Goal: Check status: Check status

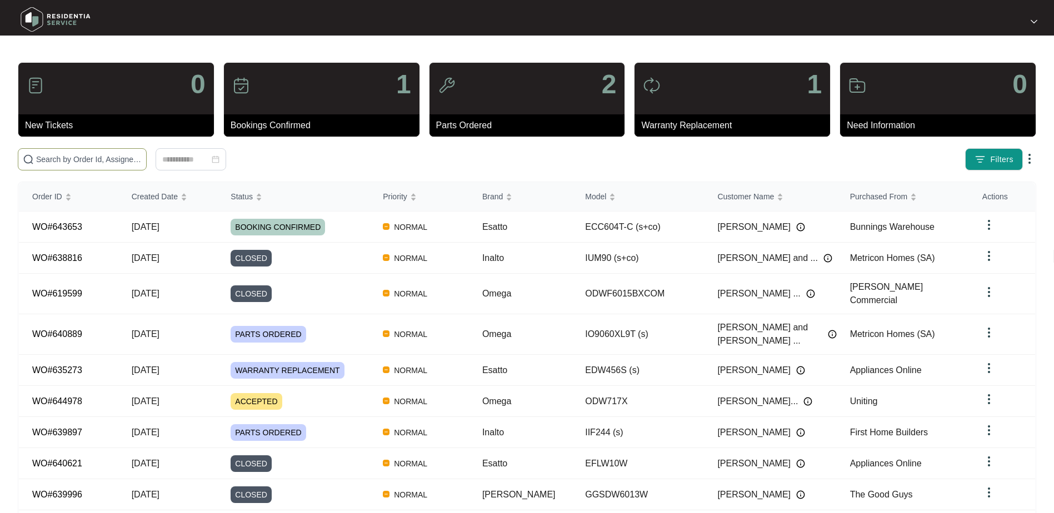
click at [96, 154] on input "text" at bounding box center [89, 159] width 106 height 12
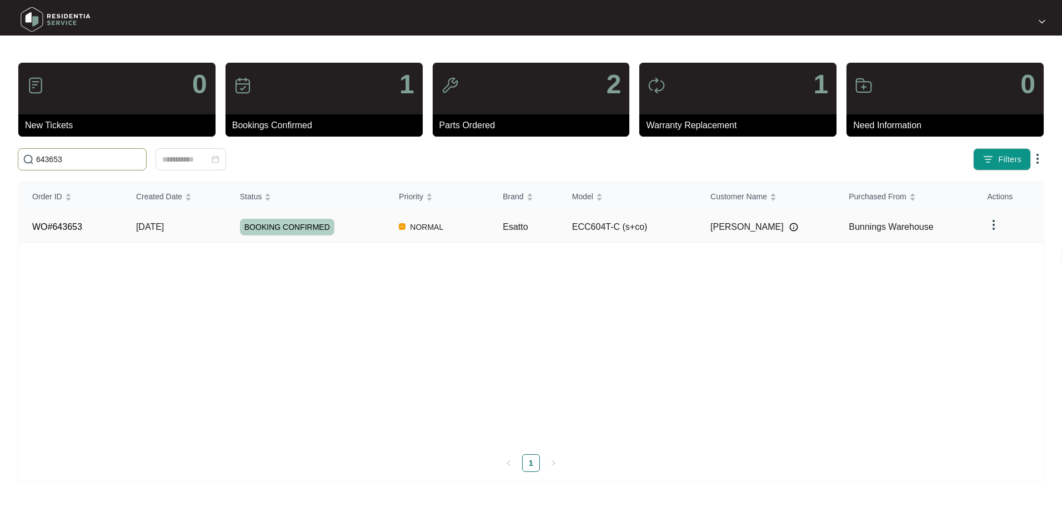
type input "643653"
click at [339, 229] on div "BOOKING CONFIRMED" at bounding box center [313, 227] width 146 height 17
click at [367, 232] on div "BOOKING CONFIRMED" at bounding box center [313, 227] width 146 height 17
click at [77, 232] on link "WO#643653" at bounding box center [57, 226] width 50 height 9
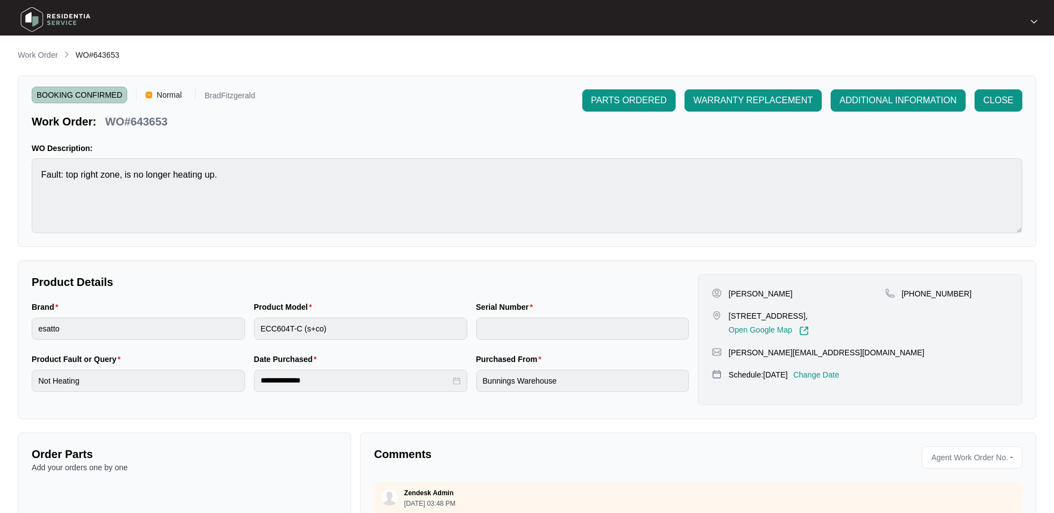
click at [658, 114] on div "PARTS ORDERED WARRANTY REPLACEMENT ADDITIONAL INFORMATION CLOSE" at bounding box center [802, 109] width 440 height 40
click at [657, 110] on button "PARTS ORDERED" at bounding box center [628, 100] width 93 height 22
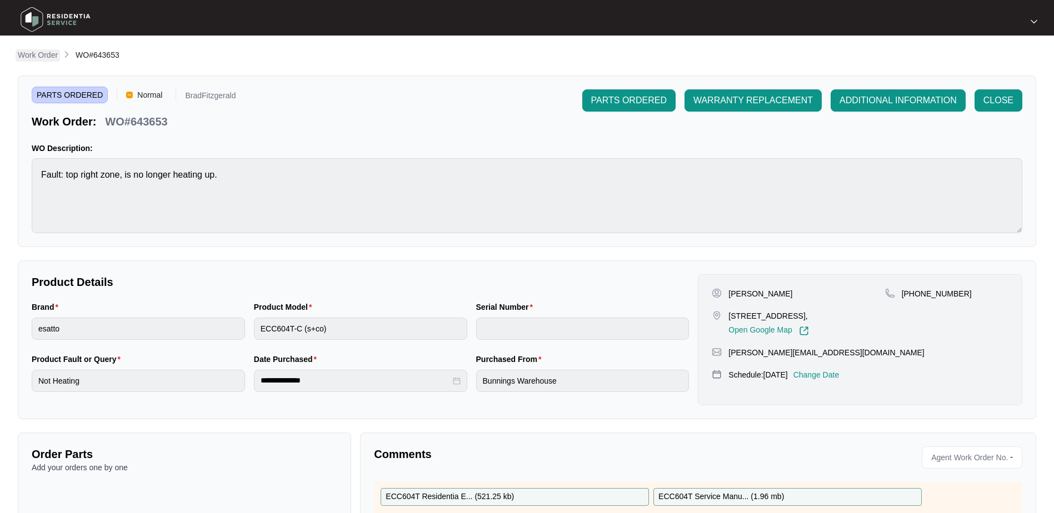
click at [49, 50] on p "Work Order" at bounding box center [38, 54] width 40 height 11
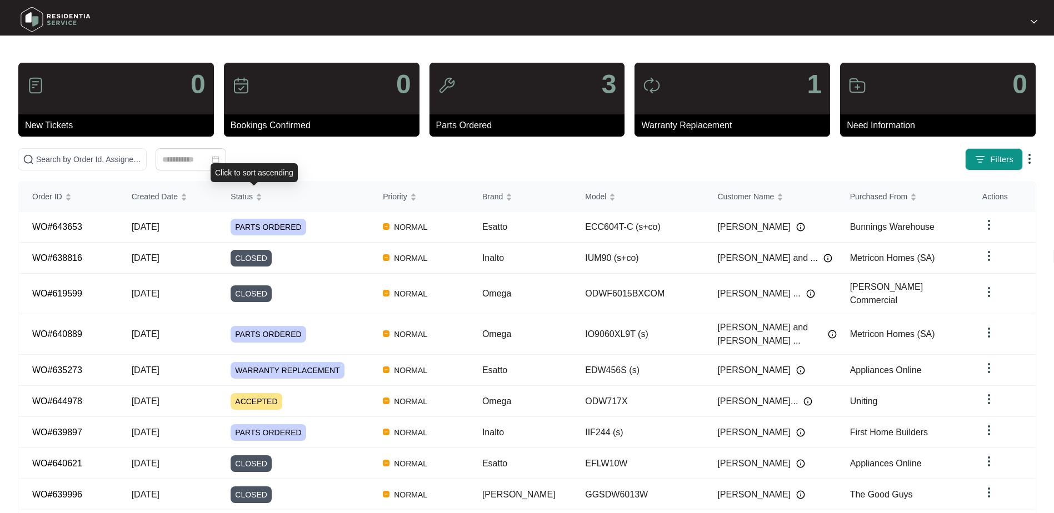
click at [308, 168] on div at bounding box center [191, 159] width 346 height 22
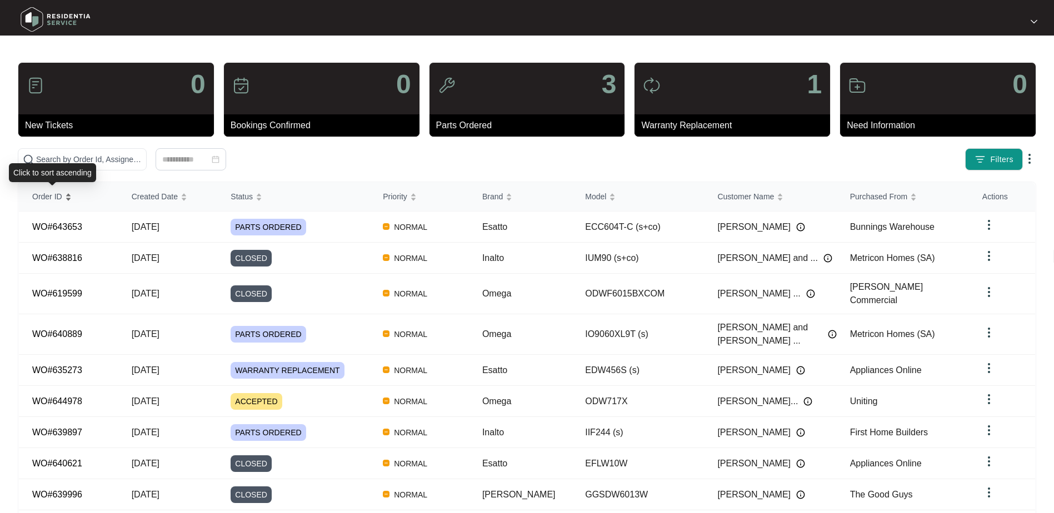
click at [72, 195] on div "Order ID" at bounding box center [51, 197] width 39 height 16
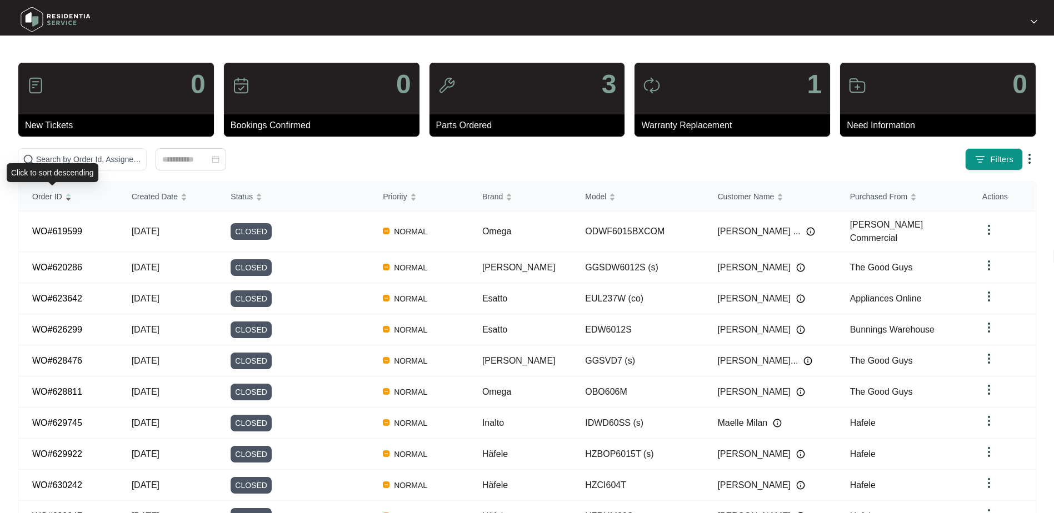
click at [72, 198] on div "Order ID" at bounding box center [51, 197] width 39 height 16
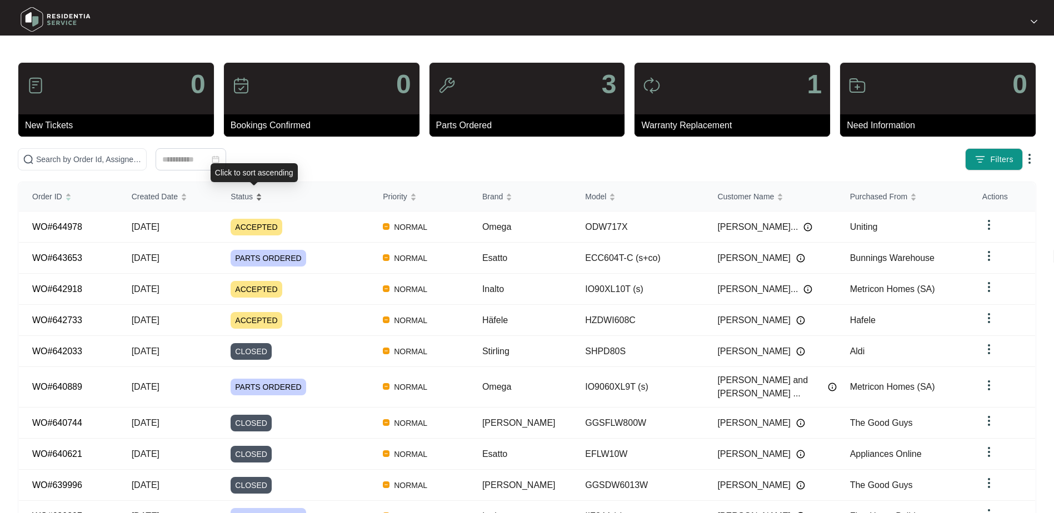
click at [262, 200] on div "Status" at bounding box center [246, 197] width 32 height 16
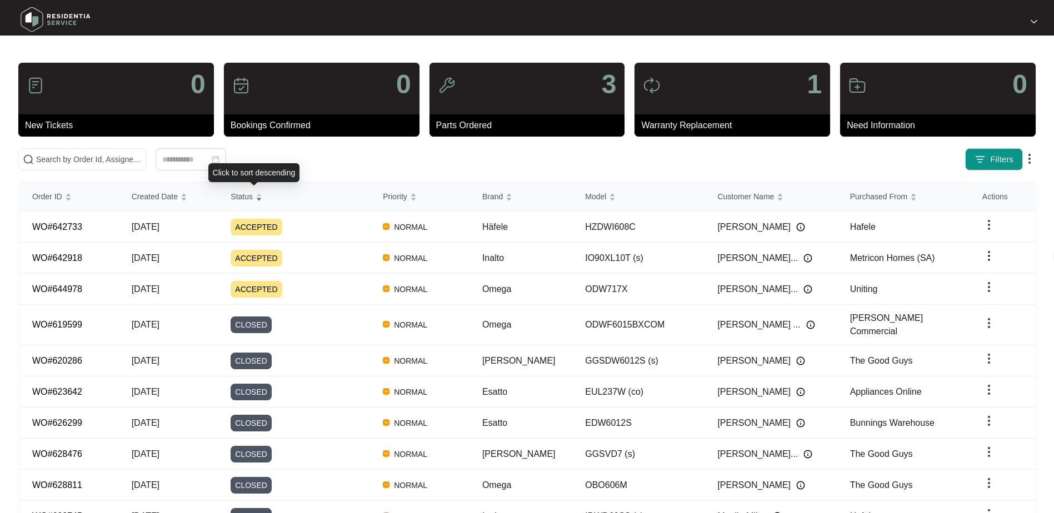
click at [262, 200] on div "Status" at bounding box center [246, 197] width 32 height 16
